Goal: Task Accomplishment & Management: Use online tool/utility

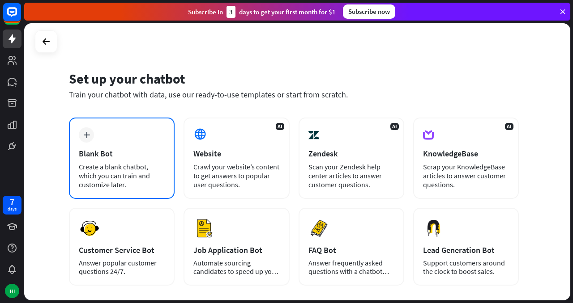
click at [134, 171] on div "Create a blank chatbot, which you can train and customize later." at bounding box center [122, 175] width 86 height 27
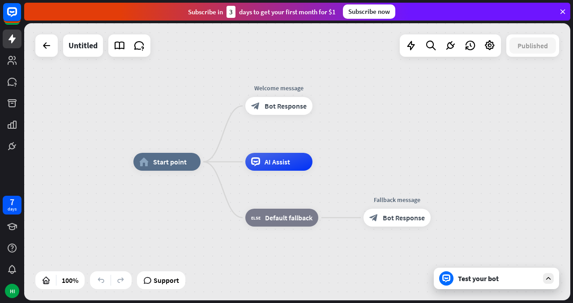
click at [480, 277] on div "Test your bot" at bounding box center [498, 278] width 81 height 9
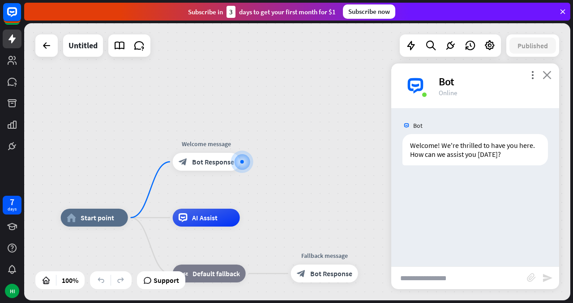
click at [549, 78] on icon "close" at bounding box center [546, 75] width 9 height 9
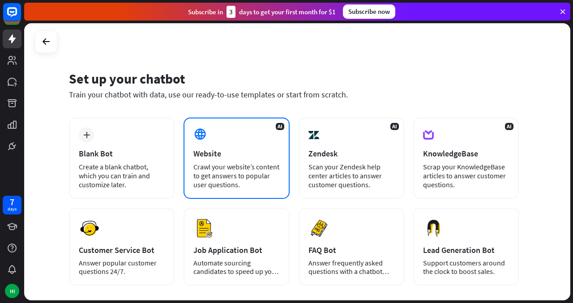
click at [249, 148] on div "AI Website Crawl your website’s content to get answers to popular user question…" at bounding box center [236, 158] width 106 height 81
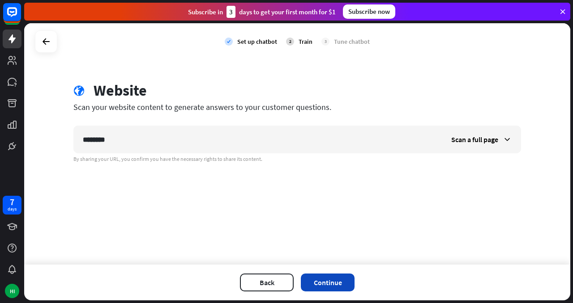
type input "********"
click at [332, 278] on button "Continue" at bounding box center [328, 283] width 54 height 18
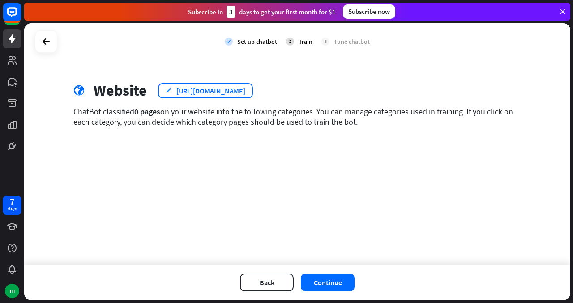
click at [217, 91] on div "[URL][DOMAIN_NAME]" at bounding box center [210, 90] width 69 height 9
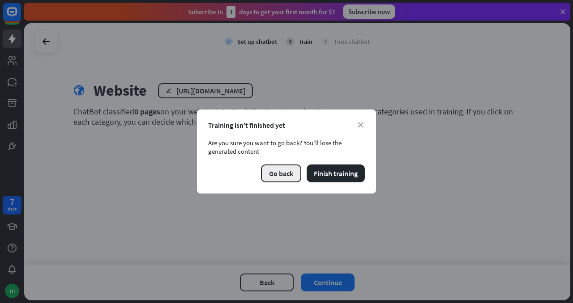
click at [292, 169] on button "Go back" at bounding box center [281, 174] width 40 height 18
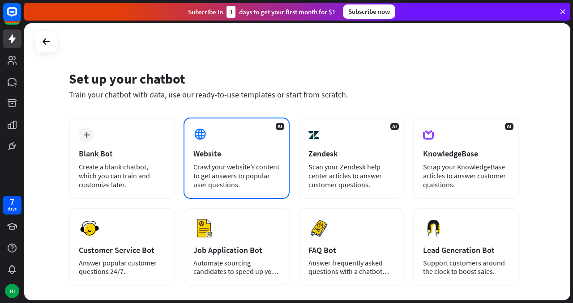
click at [248, 148] on div "AI Website Crawl your website’s content to get answers to popular user question…" at bounding box center [236, 158] width 106 height 81
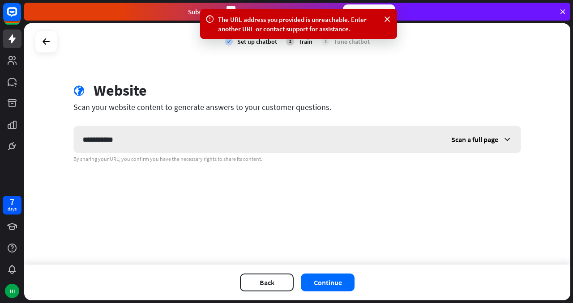
click at [251, 140] on input "**********" at bounding box center [258, 139] width 368 height 27
type input "*******"
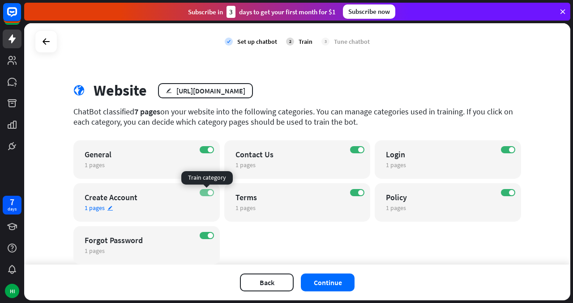
click at [209, 192] on span at bounding box center [210, 192] width 5 height 5
click at [208, 234] on span at bounding box center [210, 235] width 5 height 5
click at [501, 191] on div "ON" at bounding box center [508, 192] width 14 height 7
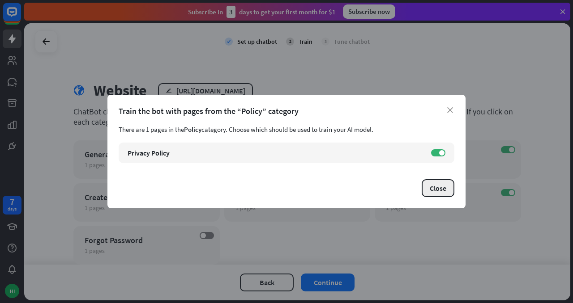
click at [441, 184] on button "Close" at bounding box center [438, 188] width 33 height 18
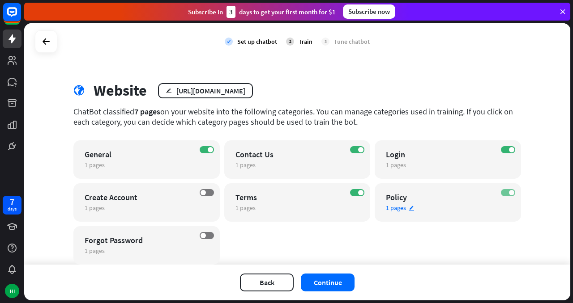
click at [512, 192] on span at bounding box center [511, 192] width 5 height 5
click at [359, 194] on span at bounding box center [360, 192] width 5 height 5
click at [357, 149] on label "ON" at bounding box center [357, 149] width 14 height 7
click at [330, 283] on button "Continue" at bounding box center [328, 283] width 54 height 18
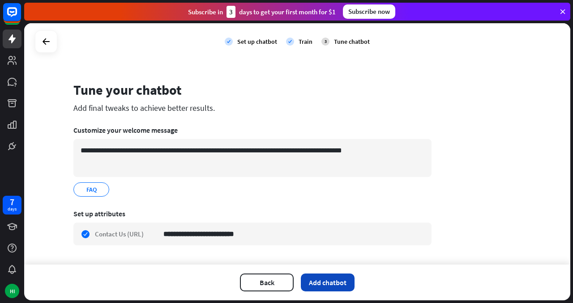
click at [337, 284] on button "Add chatbot" at bounding box center [328, 283] width 54 height 18
